Goal: Task Accomplishment & Management: Manage account settings

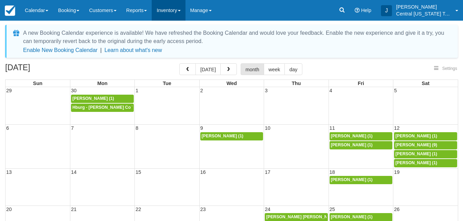
drag, startPoint x: 0, startPoint y: 0, endPoint x: 163, endPoint y: 13, distance: 163.2
click at [163, 13] on link "Inventory" at bounding box center [168, 10] width 33 height 21
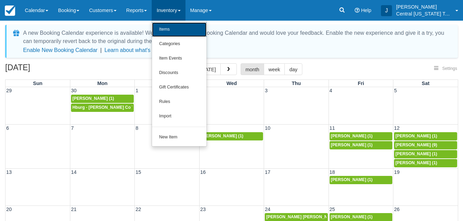
click at [169, 25] on link "Items" at bounding box center [179, 29] width 54 height 14
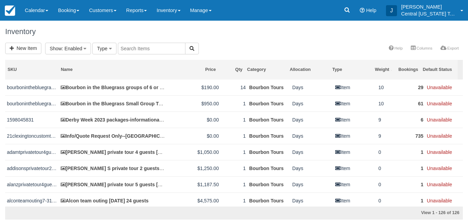
click at [146, 49] on input "text" at bounding box center [152, 49] width 68 height 12
type input "Tristan"
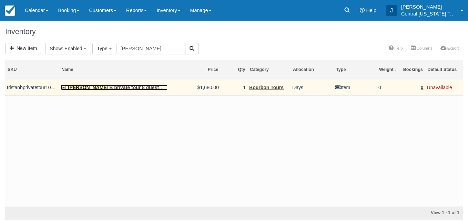
click at [119, 88] on link "Tristan B private tour 8 guests 10-24-2025" at bounding box center [120, 88] width 118 height 6
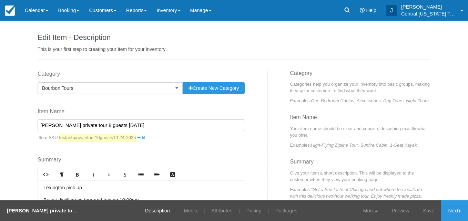
click at [88, 123] on input "[PERSON_NAME] private tour 8 guests [DATE]" at bounding box center [141, 126] width 207 height 12
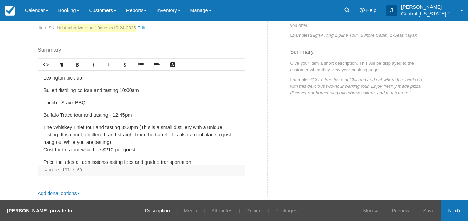
type input "[PERSON_NAME] private tour 10 guests [DATE]"
click at [449, 204] on link "Next" at bounding box center [454, 211] width 27 height 21
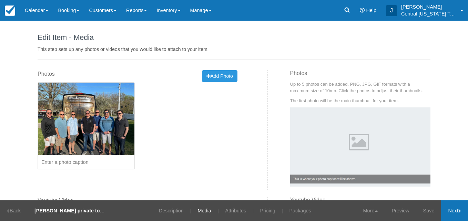
click at [453, 212] on link "Next" at bounding box center [454, 211] width 27 height 21
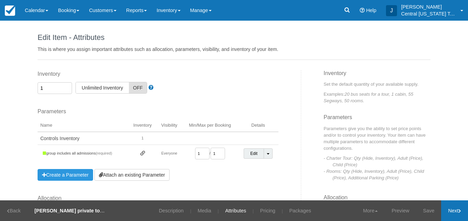
click at [450, 207] on link "Next" at bounding box center [454, 211] width 27 height 21
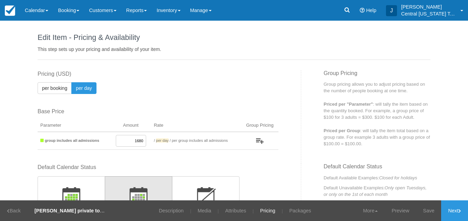
click at [244, 200] on div "Default Calendar Status Available Item will be bookable, except when closed by …" at bounding box center [158, 212] width 241 height 97
drag, startPoint x: 125, startPoint y: 141, endPoint x: 186, endPoint y: 143, distance: 60.7
click at [186, 143] on tr "group includes all admissions 1680 / per booking per day / per group includes a…" at bounding box center [158, 141] width 241 height 18
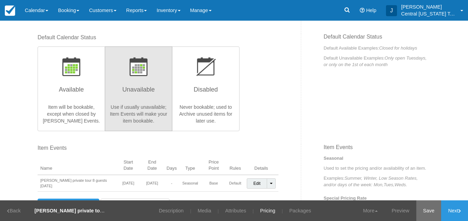
type input "2100"
click at [428, 206] on link "Save" at bounding box center [428, 211] width 25 height 21
click at [450, 211] on link "Next" at bounding box center [454, 211] width 27 height 21
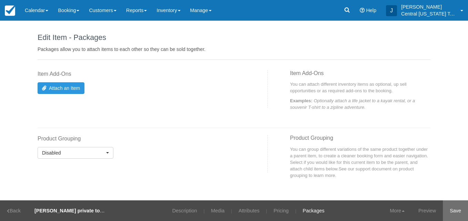
click at [456, 209] on link "Save" at bounding box center [455, 211] width 25 height 21
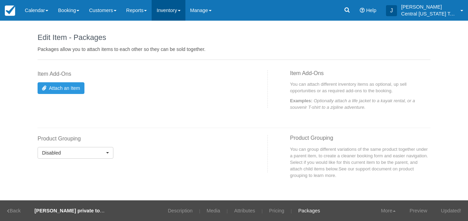
click at [175, 12] on link "Inventory" at bounding box center [168, 10] width 33 height 21
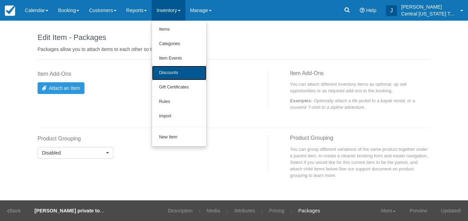
click at [184, 68] on link "Discounts" at bounding box center [179, 73] width 54 height 14
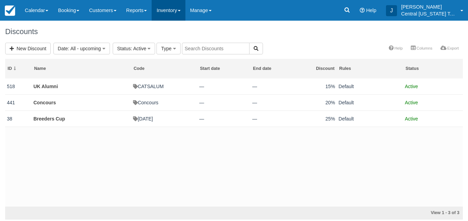
click at [177, 15] on link "Inventory" at bounding box center [168, 10] width 33 height 21
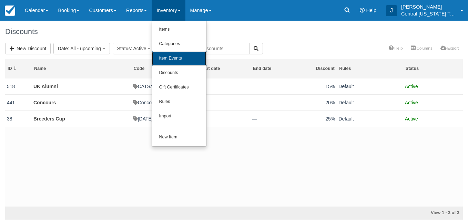
click at [177, 59] on link "Item Events" at bounding box center [179, 58] width 54 height 14
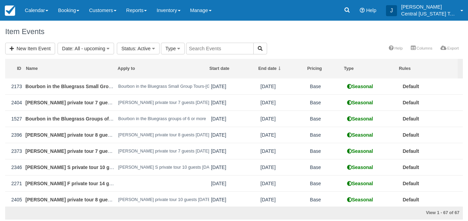
click at [203, 47] on input "text" at bounding box center [220, 49] width 68 height 12
type input "Tristan"
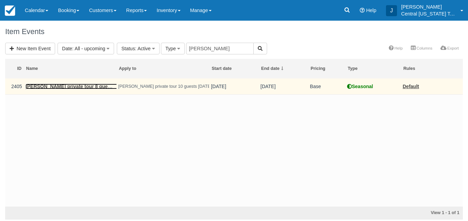
click at [96, 89] on link "[PERSON_NAME] private tour 8 guests [DATE]" at bounding box center [79, 87] width 107 height 6
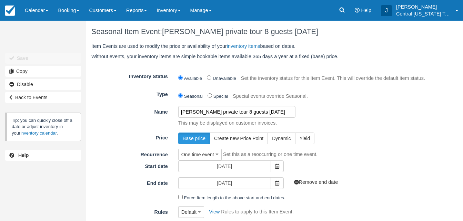
click at [231, 113] on input "[PERSON_NAME] private tour 8 guests [DATE]" at bounding box center [236, 112] width 117 height 12
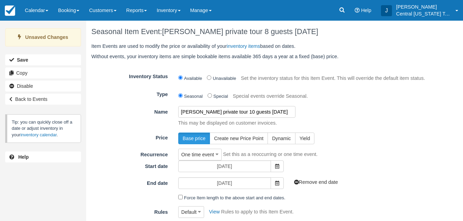
type input "[PERSON_NAME] private tour 10 guests [DATE]"
click at [342, 159] on div "One time event One time event Weekly (by day of week) Always (don't expire) Set…" at bounding box center [303, 155] width 260 height 12
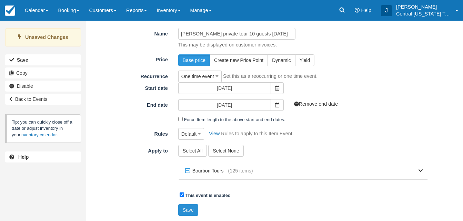
click at [180, 211] on button "Save" at bounding box center [188, 210] width 20 height 12
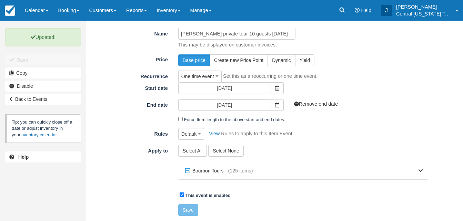
scroll to position [0, 0]
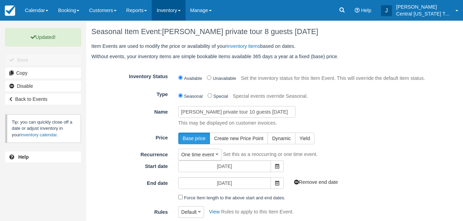
click at [170, 16] on link "Inventory" at bounding box center [168, 10] width 33 height 21
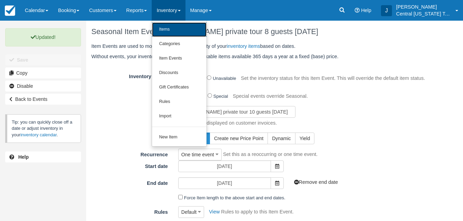
click at [171, 26] on link "Items" at bounding box center [179, 29] width 54 height 14
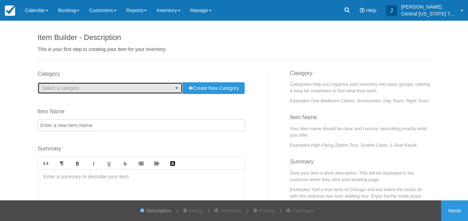
click at [87, 89] on span "Select a category" at bounding box center [108, 88] width 132 height 7
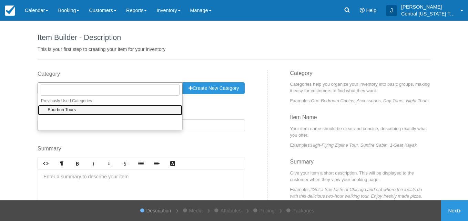
click at [78, 114] on link "Bourbon Tours" at bounding box center [110, 110] width 144 height 11
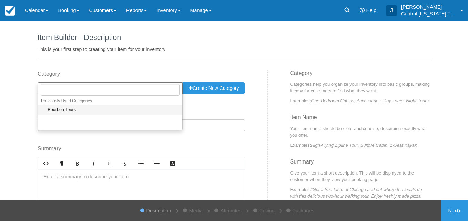
select select "1"
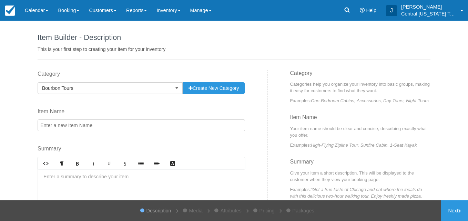
click at [75, 126] on input "Item Name" at bounding box center [141, 126] width 207 height 12
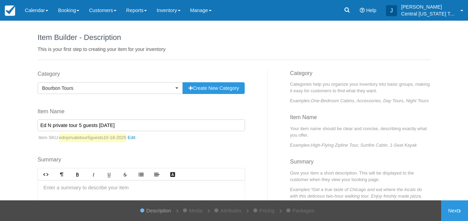
scroll to position [74, 0]
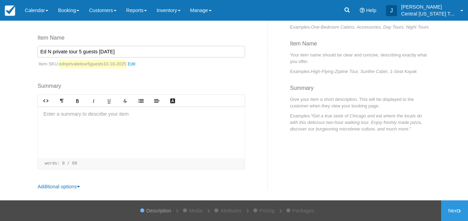
type input "Ed N private tour 5 guests 10-18-2025"
click at [53, 115] on div at bounding box center [141, 133] width 207 height 52
click at [163, 67] on p "Item SKU: ednprivatetour5guests10-18-2025" at bounding box center [141, 64] width 207 height 9
click at [134, 69] on div "Category Bourbon Tours Previously Used Categories Select a category Bourbon Tou…" at bounding box center [149, 94] width 235 height 194
click at [78, 129] on p "﻿" at bounding box center [141, 127] width 196 height 8
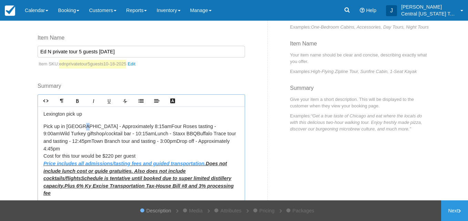
drag, startPoint x: 78, startPoint y: 129, endPoint x: 84, endPoint y: 129, distance: 6.2
click at [84, 129] on p "﻿ ﻿ Pick up in Lexington - Approximately 8:15amFour Roses tasting - 9:00amWild …" at bounding box center [141, 160] width 196 height 74
drag, startPoint x: 108, startPoint y: 134, endPoint x: 126, endPoint y: 135, distance: 18.0
click at [126, 135] on p "﻿ ﻿ Pick up in Lexington - Approximately 8:15amFour Roses tasting - 9:00amWild …" at bounding box center [141, 160] width 196 height 74
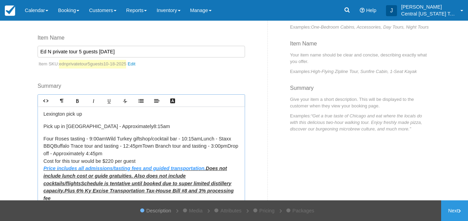
click at [103, 138] on p "Four Roses tasting - 9:00amWild Turkey giftshop/cocktail bar - 10:15amLunch - S…" at bounding box center [141, 168] width 196 height 67
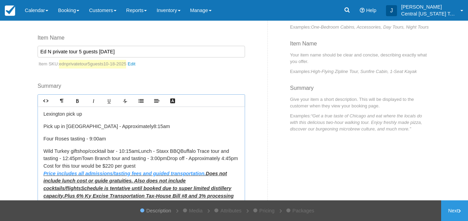
click at [138, 152] on p "Wild Turkey giftshop/cocktail bar - 10:15amLunch - Staxx BBQBuffalo Trace tour …" at bounding box center [141, 178] width 196 height 60
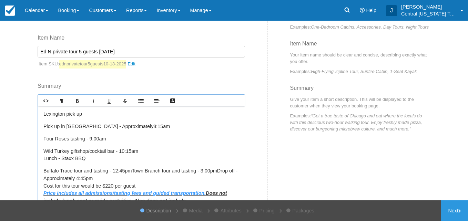
click at [131, 171] on p "Buffalo Trace tour and tasting - 12:45pmTown Branch tour and tasting - 3:00pmDr…" at bounding box center [141, 198] width 196 height 60
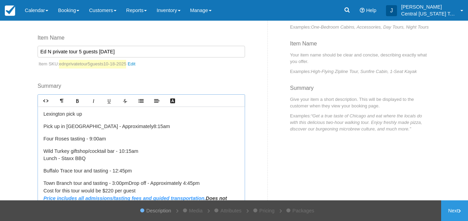
click at [127, 183] on p "Town Branch tour and tasting - 3:00pmDrop off - Approximately 4:45pm Cost for t…" at bounding box center [141, 206] width 196 height 52
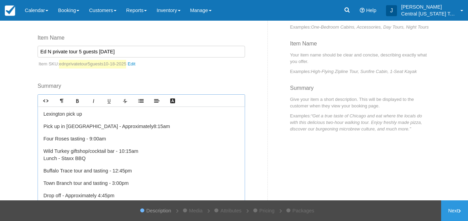
scroll to position [52, 0]
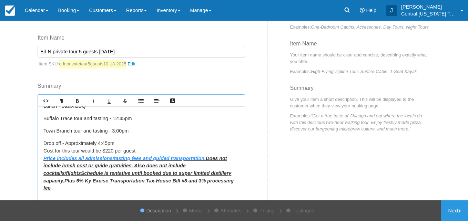
click at [121, 143] on p "Drop off - Approximately 4:45pm Cost for this tour would be $220 per guest Pric…" at bounding box center [141, 166] width 196 height 52
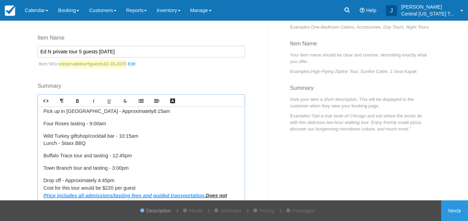
scroll to position [0, 0]
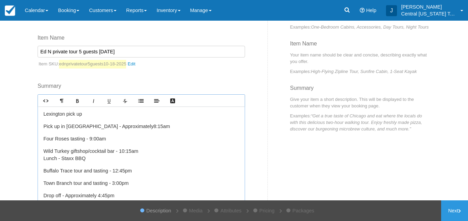
click at [110, 166] on div "Lexington pick up ﻿ ﻿ Pick up in Lexington - Approximately ﻿ 8:15am Four Roses …" at bounding box center [141, 154] width 207 height 95
click at [149, 150] on p "Wild Turkey giftshop/cocktail bar - 10:15am ﻿ Lunch - Staxx BBQ" at bounding box center [141, 155] width 196 height 15
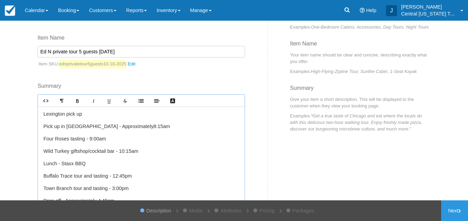
click at [127, 144] on div "Lexington pick up ﻿ ﻿ Pick up in Lexington - Approximately ﻿ 8:15am Four Roses …" at bounding box center [141, 154] width 207 height 95
click at [122, 128] on p "﻿ ﻿ Pick up in Lexington - Approximately ﻿ 8:15am" at bounding box center [141, 127] width 196 height 8
click at [127, 134] on div "Lexington pick up ﻿ ﻿ Pick up in Lexington - Approximately ﻿ 8:15am Four Roses …" at bounding box center [141, 154] width 207 height 95
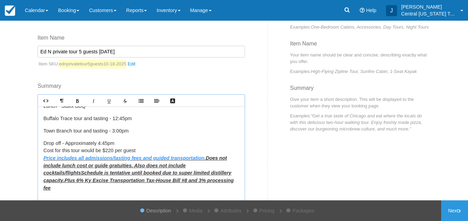
scroll to position [117, 0]
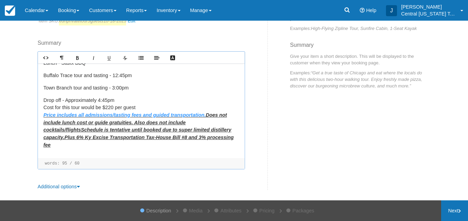
click at [450, 210] on link "Next" at bounding box center [454, 211] width 27 height 21
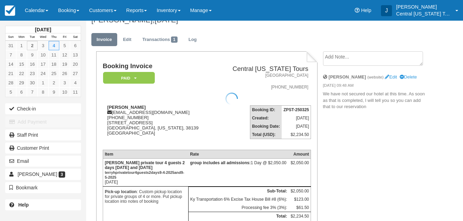
scroll to position [12, 0]
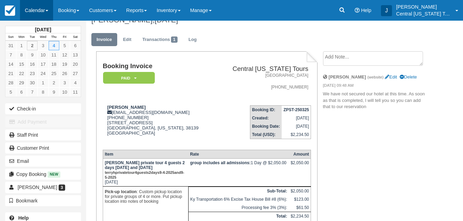
click at [30, 17] on link "Calendar" at bounding box center [36, 10] width 33 height 21
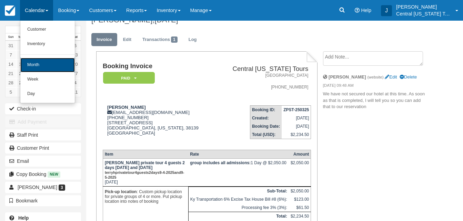
click at [34, 63] on link "Month" at bounding box center [47, 65] width 54 height 14
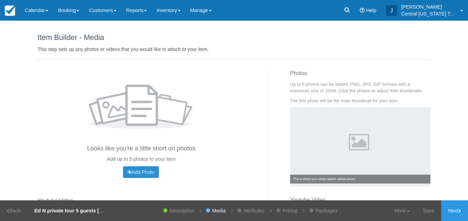
click at [150, 171] on span "Add Photo" at bounding box center [141, 173] width 27 height 6
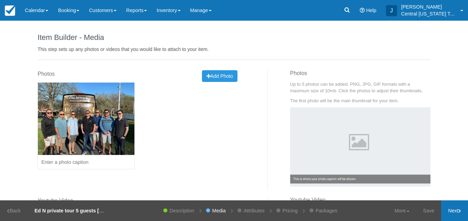
click at [456, 208] on link "Next" at bounding box center [454, 211] width 27 height 21
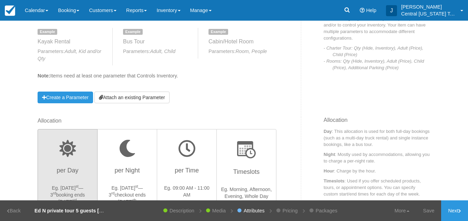
scroll to position [111, 0]
click at [142, 101] on link "Attach an existing Parameter" at bounding box center [131, 97] width 75 height 12
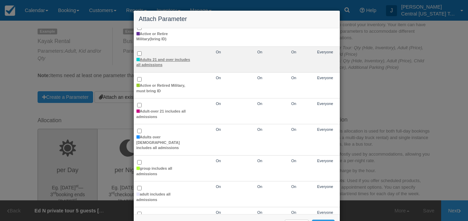
scroll to position [71, 0]
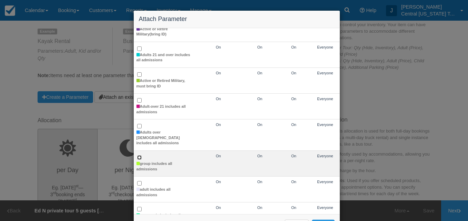
click at [137, 155] on input "group includes all admissions" at bounding box center [139, 157] width 4 height 4
checkbox input "true"
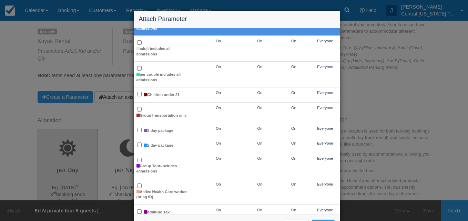
scroll to position [26, 0]
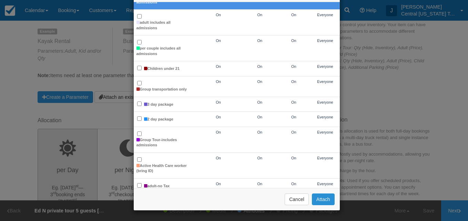
click at [312, 203] on button "Attach" at bounding box center [323, 200] width 23 height 12
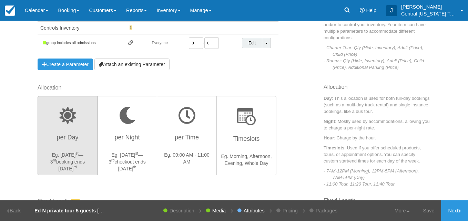
scroll to position [28, 0]
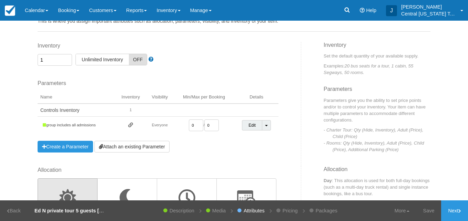
click at [198, 128] on input "0" at bounding box center [196, 126] width 14 height 12
type input "1"
click at [198, 128] on input "number" at bounding box center [196, 126] width 14 height 12
type input "1"
click at [230, 152] on div "Parameters You currently have no Parameters Example Kayak Rental Parameters: Ad…" at bounding box center [158, 116] width 241 height 73
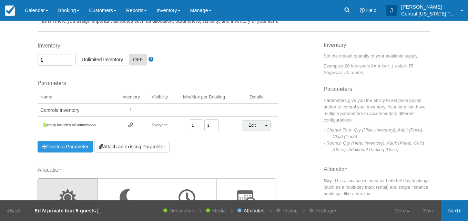
click at [453, 211] on link "Next" at bounding box center [454, 211] width 27 height 21
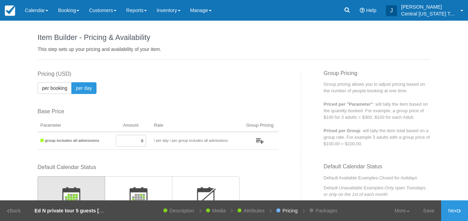
drag, startPoint x: 128, startPoint y: 140, endPoint x: 145, endPoint y: 142, distance: 17.4
click at [145, 142] on td "0" at bounding box center [131, 141] width 41 height 18
type input "1100"
click at [206, 97] on div "This item is a Product Grouping Parent, which are priced based on their child i…" at bounding box center [166, 116] width 269 height 93
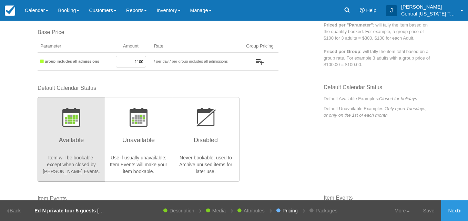
scroll to position [80, 0]
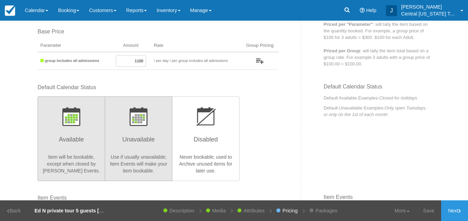
click at [135, 146] on h3 "Unavailable" at bounding box center [138, 141] width 59 height 17
radio input "true"
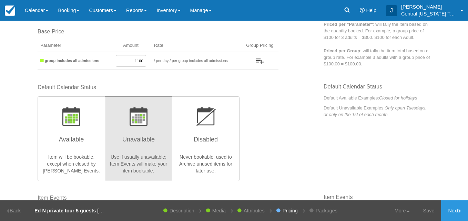
click at [285, 133] on div "Default Calendar Status Available Item will be bookable, except when closed by …" at bounding box center [166, 139] width 269 height 111
click at [449, 210] on link "Next" at bounding box center [454, 211] width 27 height 21
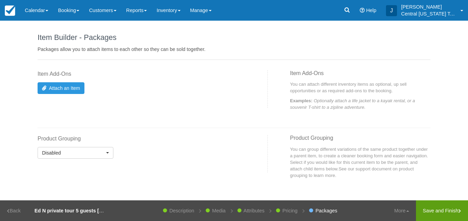
click at [430, 208] on link "Save and Finish" at bounding box center [442, 211] width 52 height 21
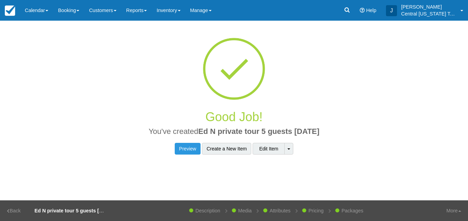
drag, startPoint x: 329, startPoint y: 132, endPoint x: 195, endPoint y: 132, distance: 134.1
click at [195, 132] on h2 "You've created Ed N private tour 5 guests 10-18-2025" at bounding box center [234, 134] width 383 height 12
copy span "Ed N private tour 5 guests [DATE]"
click at [178, 13] on link "Inventory" at bounding box center [168, 10] width 33 height 21
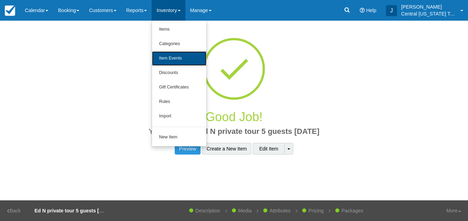
click at [178, 57] on link "Item Events" at bounding box center [179, 58] width 54 height 14
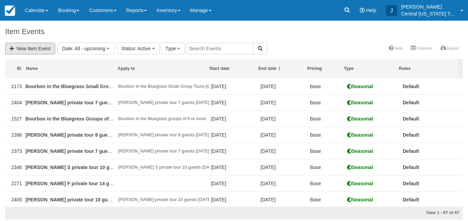
click at [17, 47] on link "New Item Event" at bounding box center [30, 49] width 50 height 12
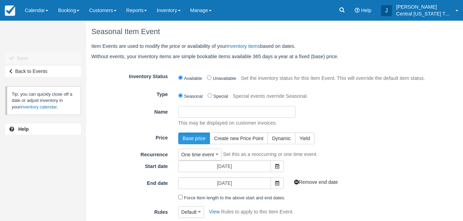
click at [201, 114] on input "Name" at bounding box center [236, 112] width 117 height 12
paste input "Ed N private tour 5 guests [DATE]"
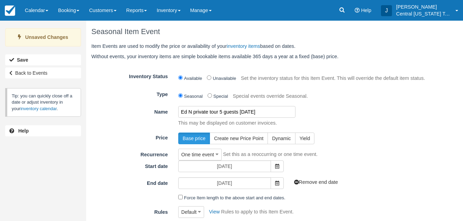
type input "Ed N private tour 5 guests [DATE]"
click at [356, 142] on div "Base price Create new Price Point Dynamic [GEOGRAPHIC_DATA]" at bounding box center [303, 139] width 260 height 12
click at [278, 164] on icon at bounding box center [277, 166] width 4 height 5
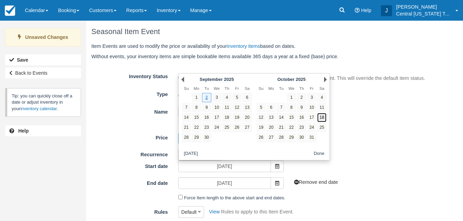
click at [321, 116] on link "18" at bounding box center [321, 117] width 9 height 9
type input "[DATE]"
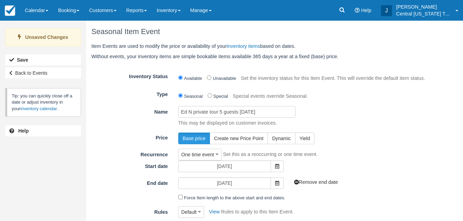
scroll to position [61, 0]
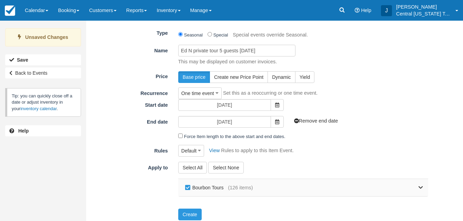
click at [216, 187] on label "Bourbon Tours" at bounding box center [205, 188] width 45 height 10
checkbox input "false"
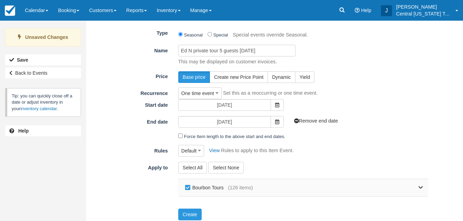
checkbox input "false"
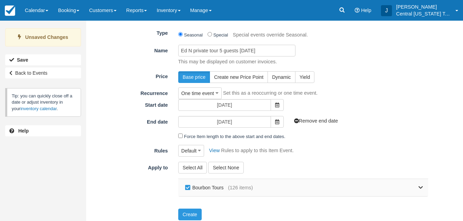
checkbox input "false"
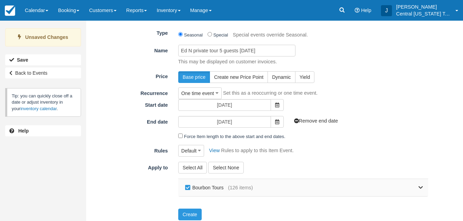
checkbox input "false"
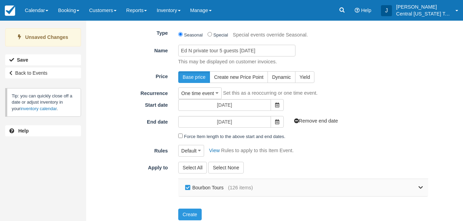
checkbox input "false"
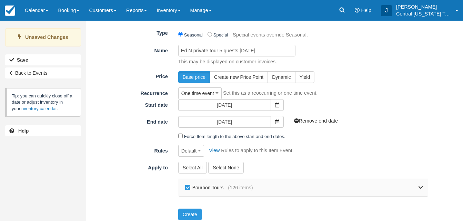
checkbox input "false"
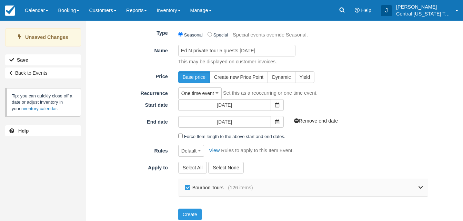
checkbox input "false"
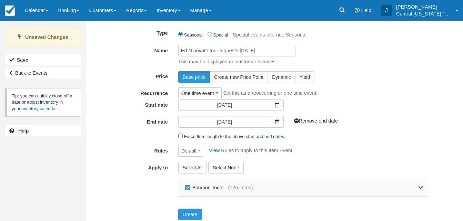
checkbox input "false"
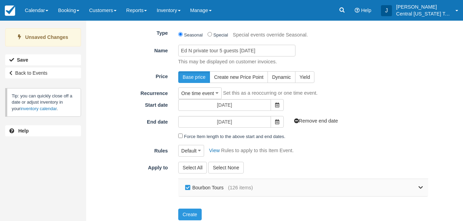
checkbox input "false"
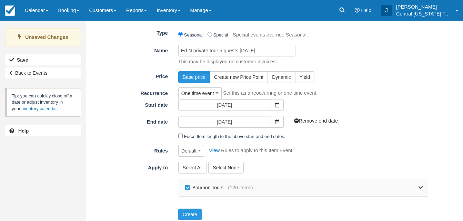
checkbox input "false"
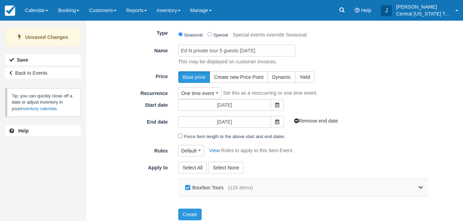
checkbox input "false"
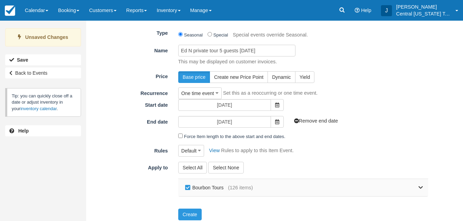
checkbox input "false"
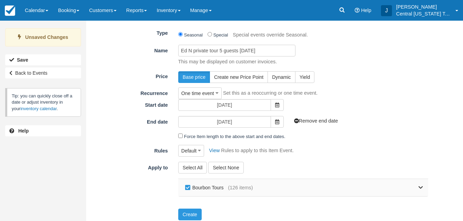
checkbox input "false"
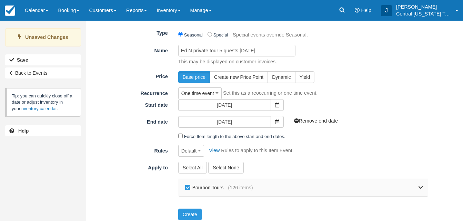
checkbox input "false"
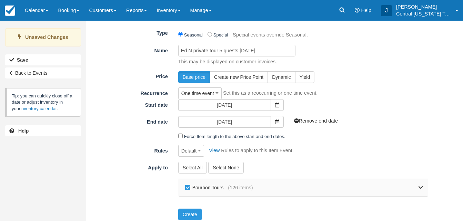
checkbox input "false"
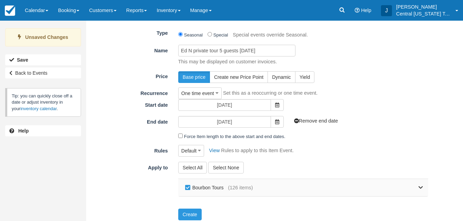
checkbox input "false"
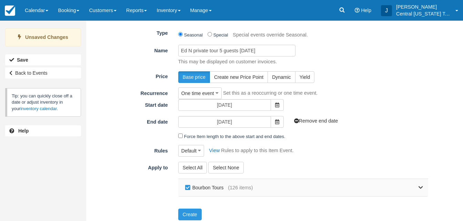
checkbox input "false"
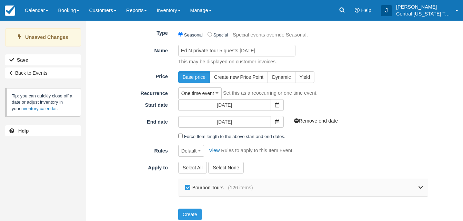
checkbox input "false"
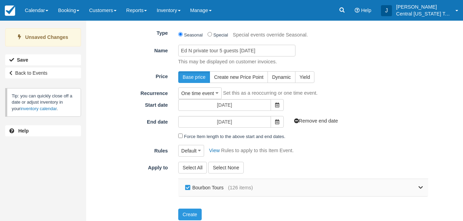
checkbox input "false"
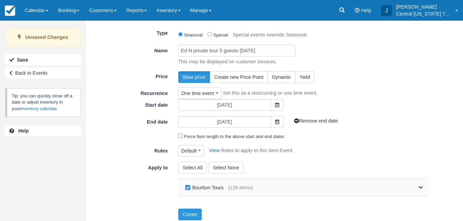
checkbox input "false"
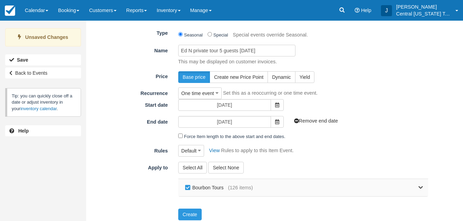
checkbox input "false"
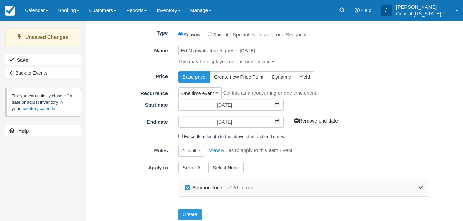
checkbox input "false"
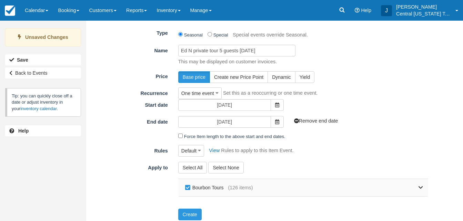
checkbox input "false"
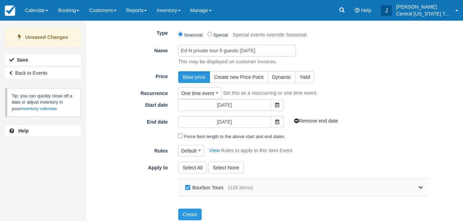
checkbox input "false"
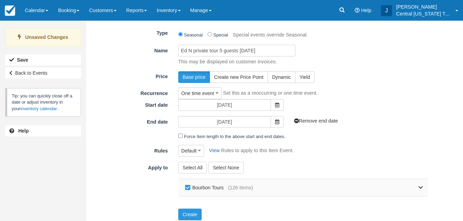
checkbox input "false"
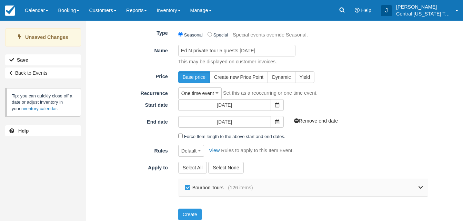
checkbox input "false"
click at [417, 187] on link at bounding box center [338, 187] width 170 height 17
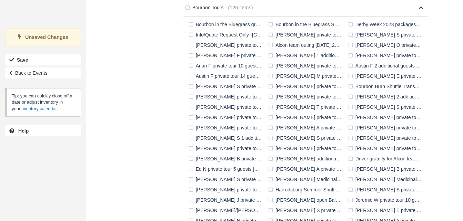
scroll to position [249, 0]
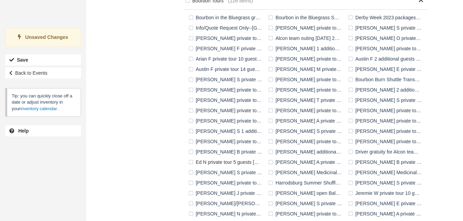
click at [217, 161] on label "Ed N private tour 5 guests [DATE]" at bounding box center [227, 162] width 80 height 10
checkbox input "true"
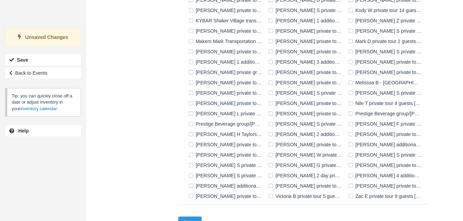
scroll to position [506, 0]
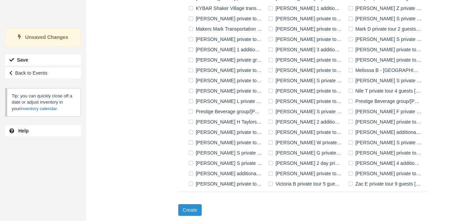
click at [195, 213] on button "Create" at bounding box center [189, 210] width 23 height 12
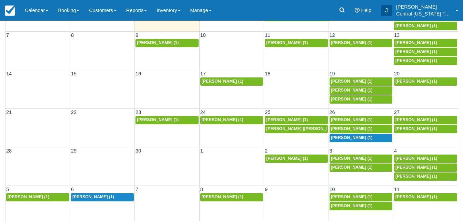
scroll to position [105, 0]
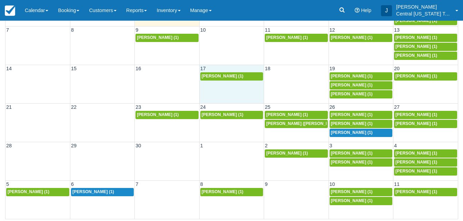
click at [223, 82] on td "[PERSON_NAME] (1)" at bounding box center [231, 85] width 64 height 27
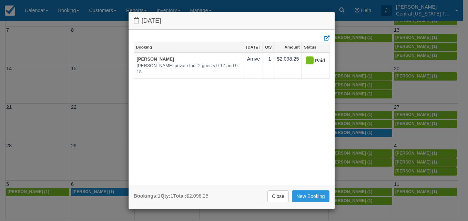
click at [98, 143] on div "[DATE] Booking [DATE] Qty Amount Status [PERSON_NAME] [PERSON_NAME] R private t…" at bounding box center [234, 110] width 468 height 221
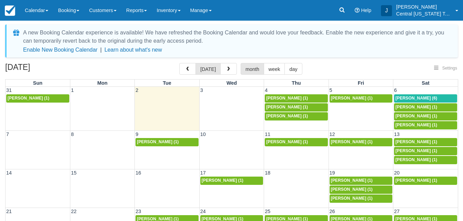
scroll to position [0, 0]
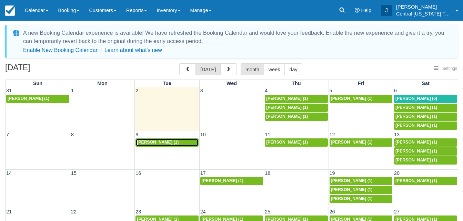
click at [146, 141] on span "[PERSON_NAME] (1)" at bounding box center [158, 142] width 42 height 5
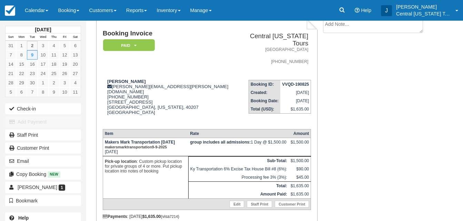
scroll to position [45, 0]
click at [67, 19] on link "Booking" at bounding box center [68, 10] width 31 height 21
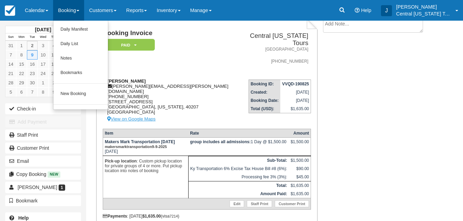
scroll to position [0, 0]
